Goal: Information Seeking & Learning: Learn about a topic

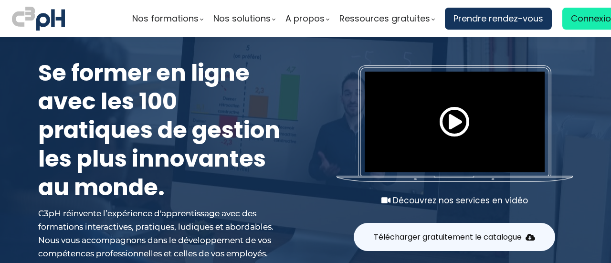
type input "chantal.picard@et.eurofinsca.com"
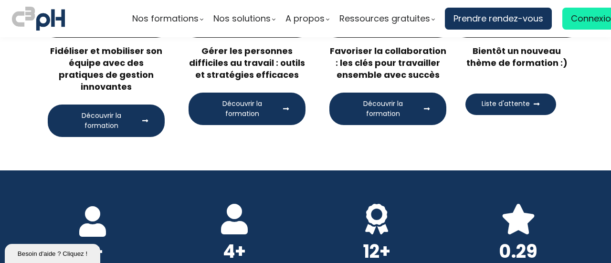
scroll to position [1612, 0]
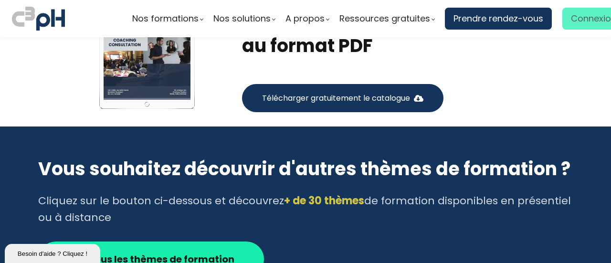
click at [582, 21] on span "Connexion" at bounding box center [593, 18] width 45 height 14
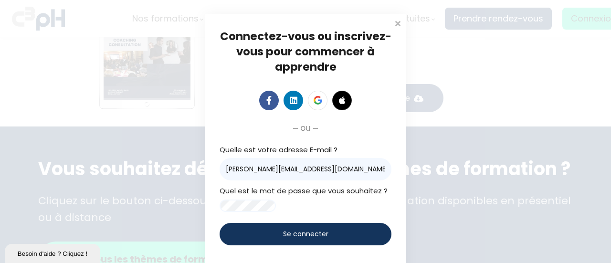
click at [360, 243] on div "Se connecter" at bounding box center [306, 234] width 172 height 22
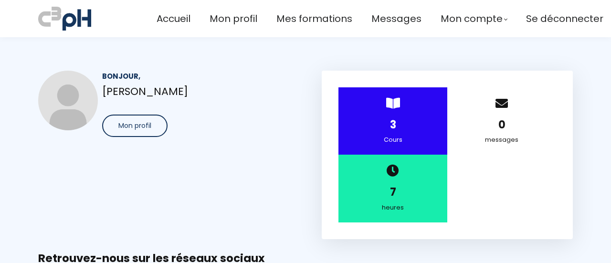
click at [392, 126] on strong "3" at bounding box center [393, 124] width 6 height 15
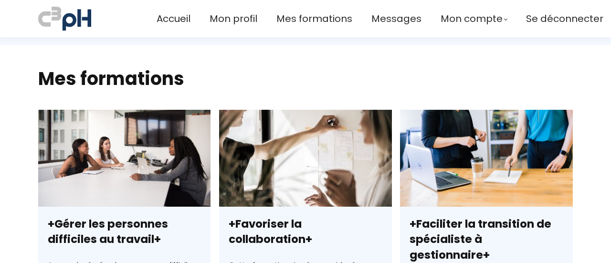
scroll to position [325, 0]
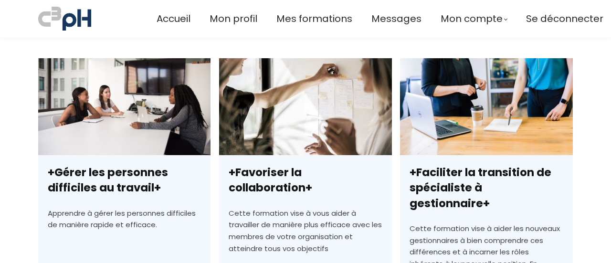
click at [136, 178] on link "+Gérer les personnes difficiles au travail+" at bounding box center [124, 229] width 172 height 343
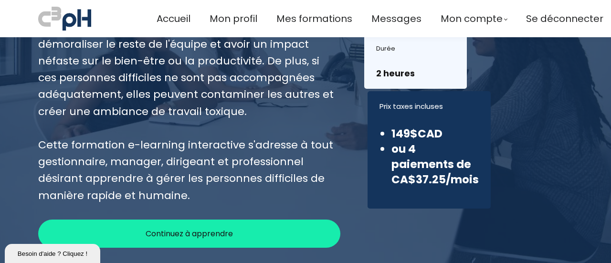
scroll to position [201, 0]
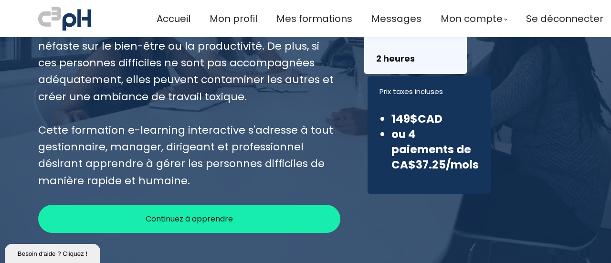
click at [245, 211] on div "Continuez à apprendre" at bounding box center [189, 219] width 302 height 28
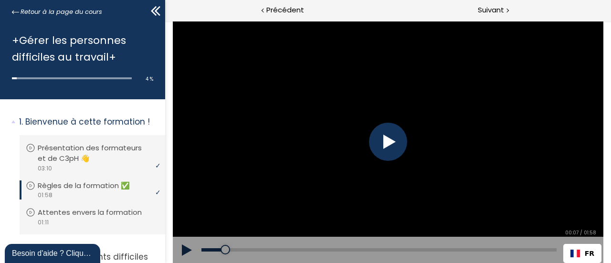
click at [388, 142] on div at bounding box center [388, 142] width 38 height 38
click at [306, 250] on div "00:34" at bounding box center [378, 249] width 355 height 3
click at [356, 248] on div "00:51" at bounding box center [378, 249] width 355 height 3
click at [443, 247] on div "Add chapter 00:51" at bounding box center [378, 250] width 355 height 27
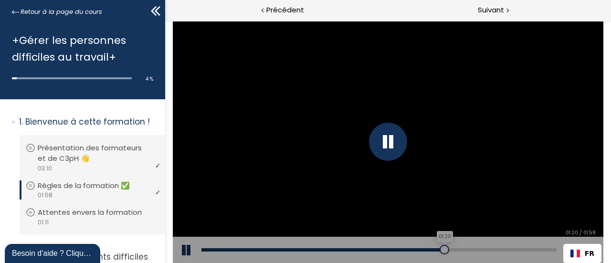
click at [444, 250] on div "01:20" at bounding box center [378, 249] width 355 height 3
click at [501, 249] on div "01:39" at bounding box center [378, 249] width 355 height 3
click at [536, 249] on div "01:51" at bounding box center [378, 249] width 355 height 3
click at [554, 249] on div "01:57" at bounding box center [378, 249] width 355 height 3
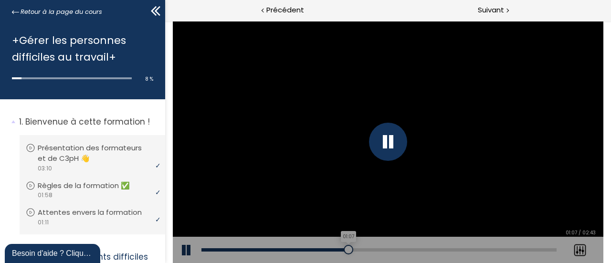
click at [348, 250] on div "01:07" at bounding box center [378, 249] width 355 height 3
click at [302, 249] on div "00:46" at bounding box center [378, 249] width 355 height 3
click at [269, 251] on div "00:31" at bounding box center [378, 249] width 355 height 3
click at [324, 248] on div "Add chapter 00:02" at bounding box center [378, 250] width 355 height 27
click at [329, 248] on div "00:44" at bounding box center [378, 249] width 355 height 3
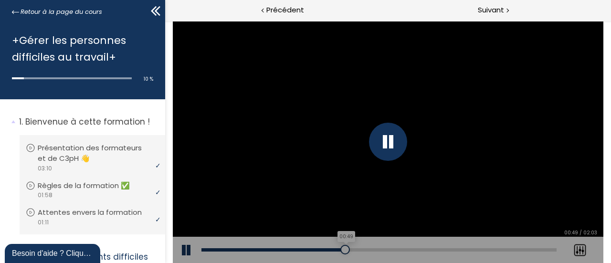
click at [345, 249] on div "00:49" at bounding box center [378, 249] width 355 height 3
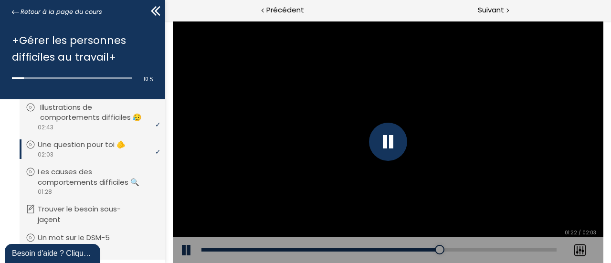
scroll to position [191, 0]
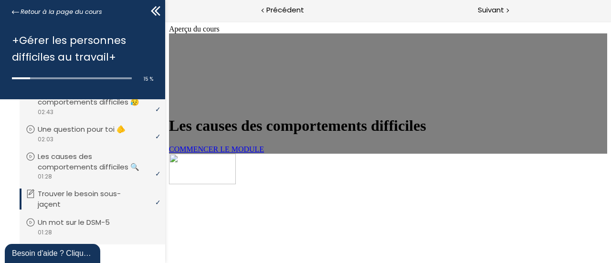
click at [263, 153] on span "COMMENCER LE MODULE" at bounding box center [216, 149] width 95 height 8
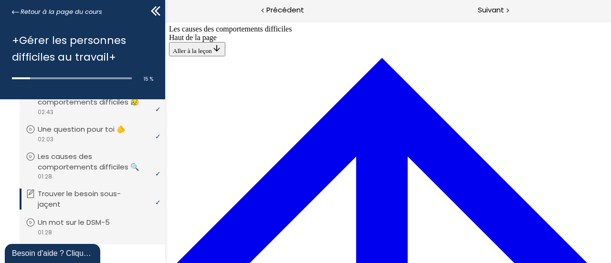
scroll to position [477, 0]
